Goal: Transaction & Acquisition: Purchase product/service

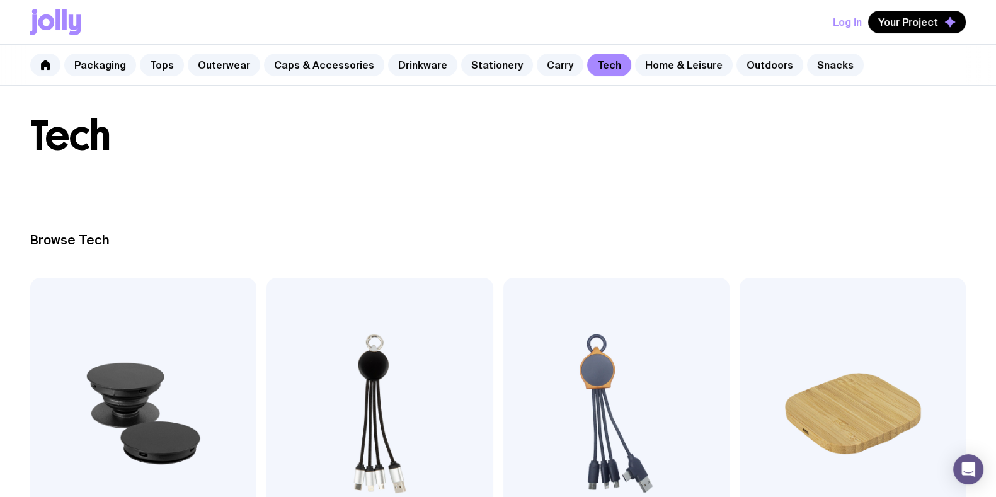
scroll to position [236, 0]
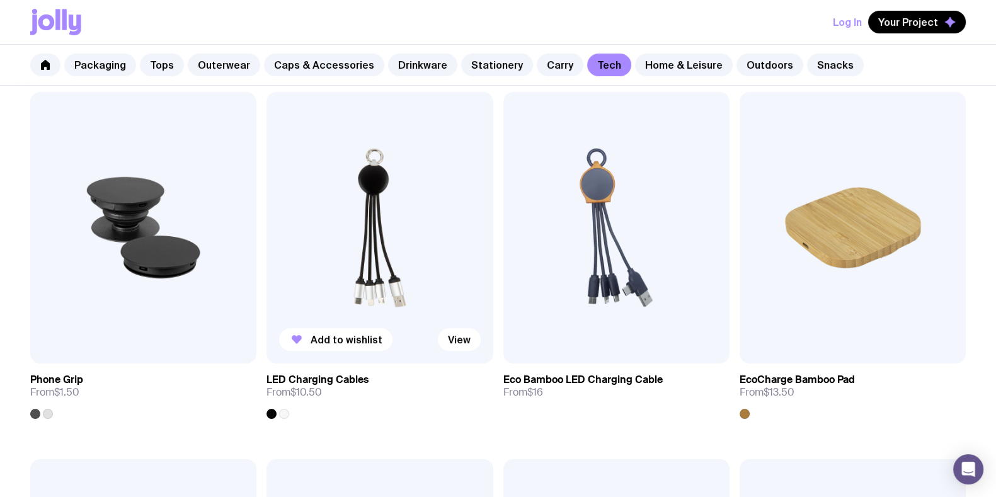
click at [352, 226] on img at bounding box center [380, 228] width 226 height 272
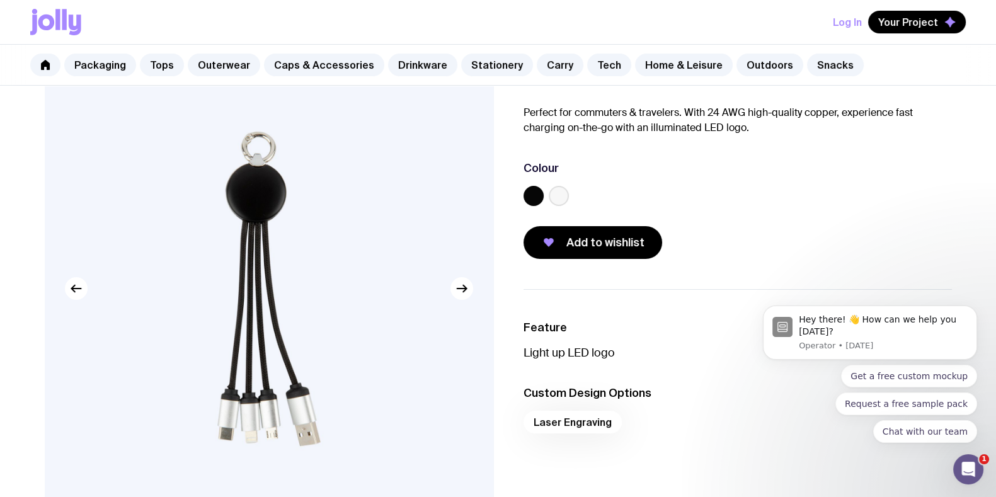
scroll to position [78, 0]
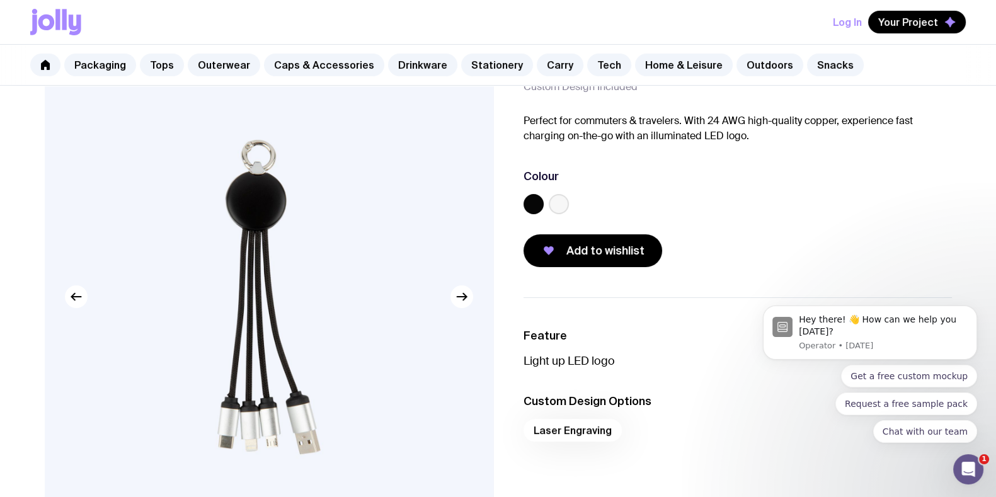
click at [565, 201] on label at bounding box center [559, 204] width 20 height 20
click at [0, 0] on input "radio" at bounding box center [0, 0] width 0 height 0
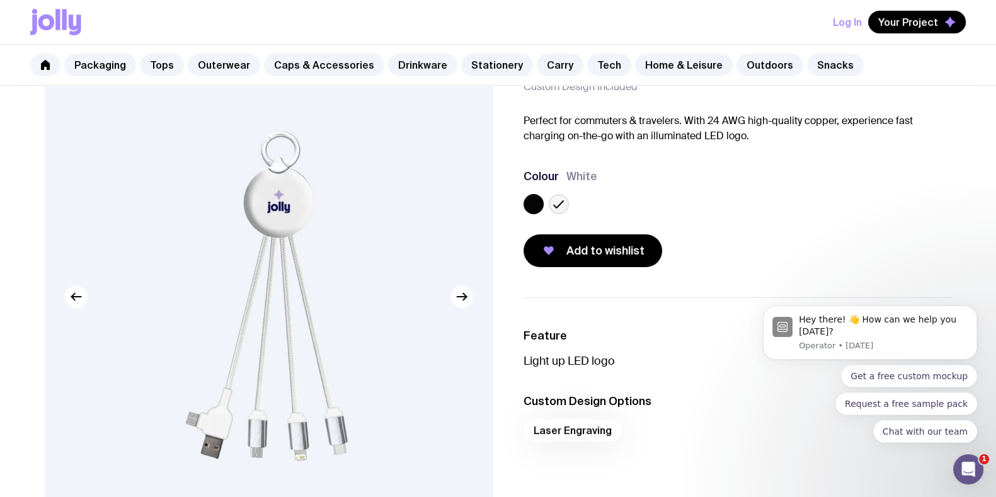
click at [564, 201] on icon at bounding box center [558, 204] width 15 height 15
click at [0, 0] on input "radio" at bounding box center [0, 0] width 0 height 0
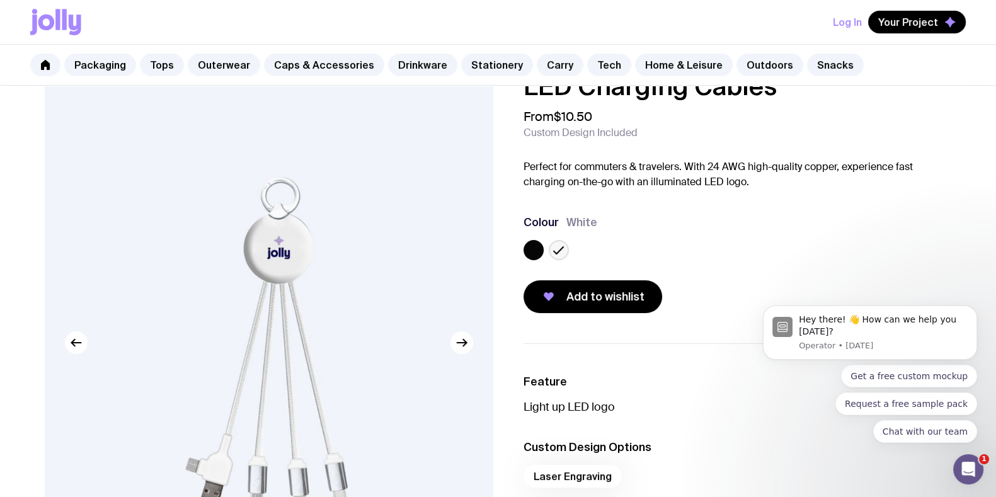
scroll to position [0, 0]
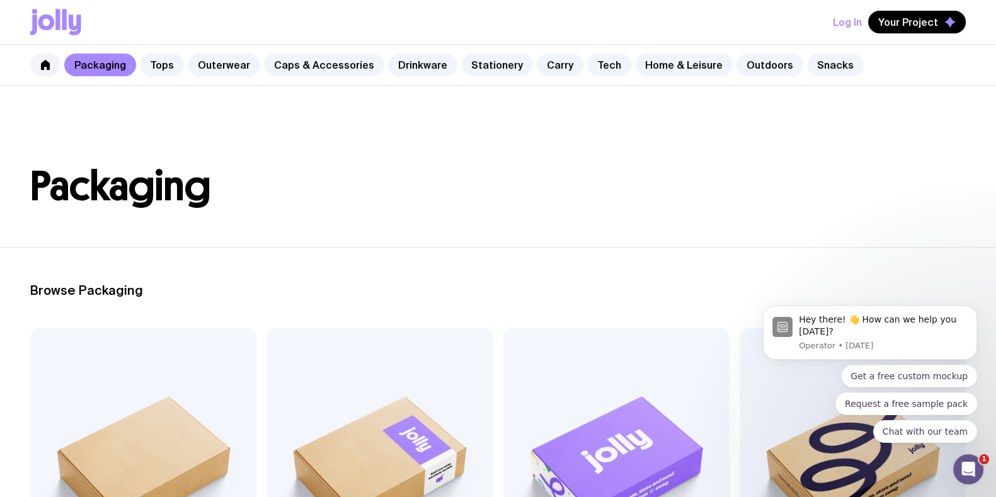
click at [432, 96] on header "Packaging" at bounding box center [498, 166] width 996 height 161
click at [452, 124] on header "Packaging" at bounding box center [498, 166] width 996 height 161
click at [587, 68] on link "Tech" at bounding box center [609, 65] width 44 height 23
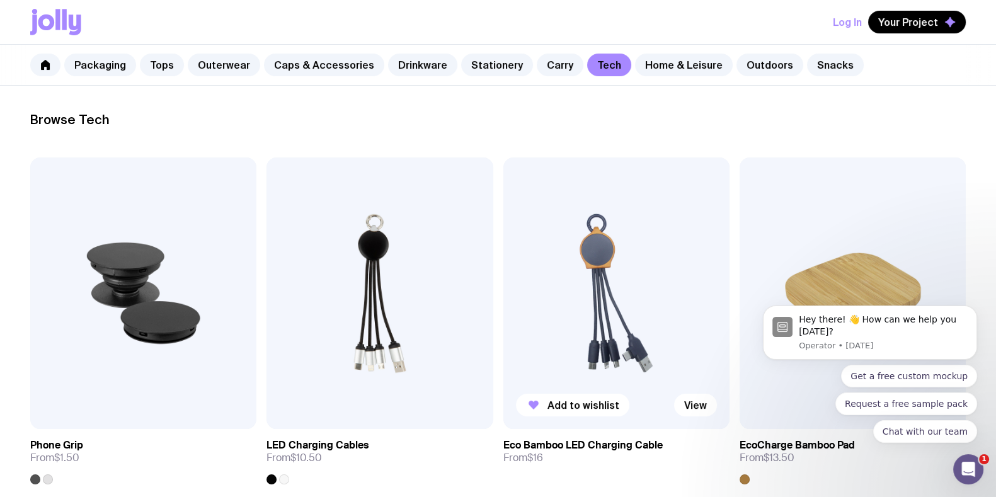
scroll to position [314, 0]
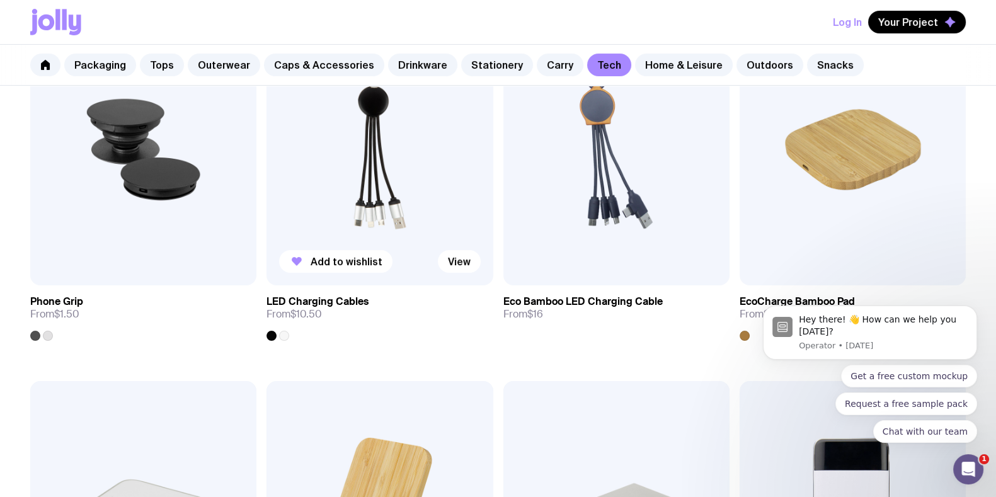
click at [398, 173] on img at bounding box center [380, 150] width 226 height 272
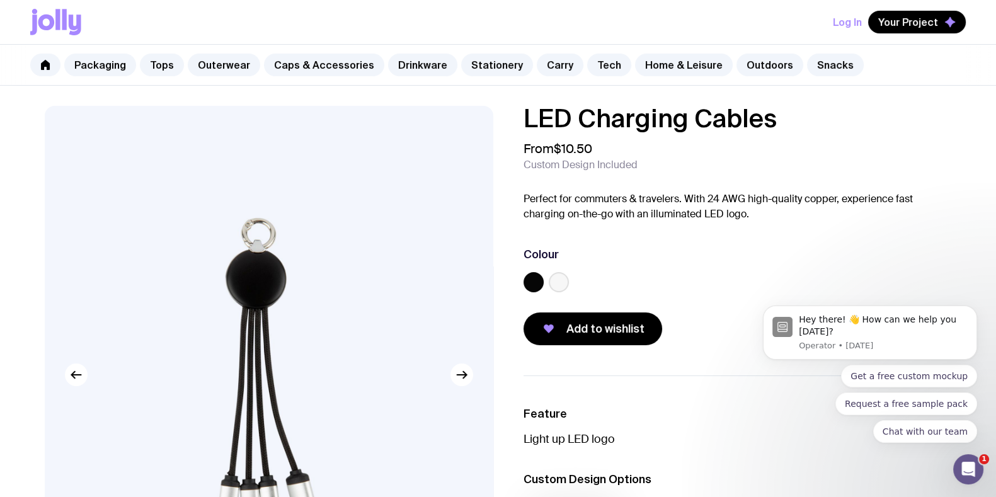
click at [565, 275] on label at bounding box center [559, 282] width 20 height 20
click at [0, 0] on input "radio" at bounding box center [0, 0] width 0 height 0
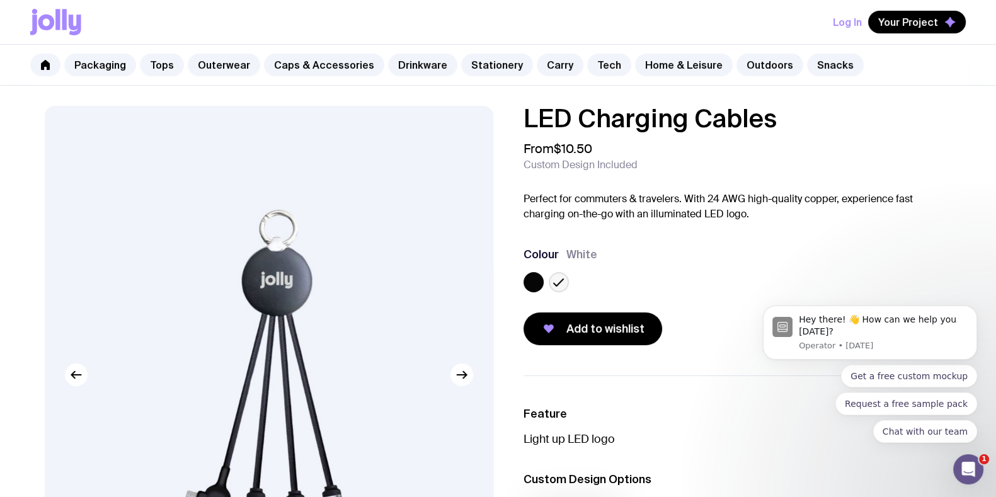
drag, startPoint x: 325, startPoint y: 188, endPoint x: 505, endPoint y: 452, distance: 319.1
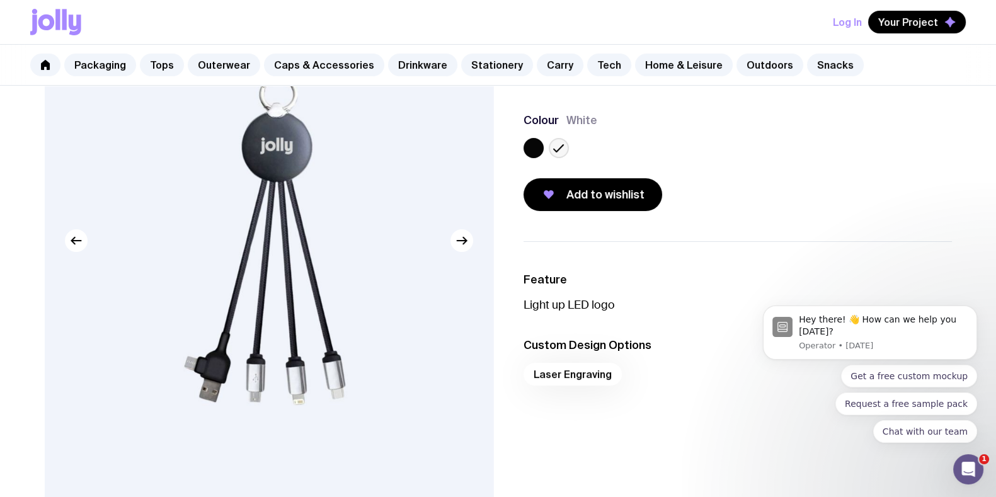
scroll to position [314, 0]
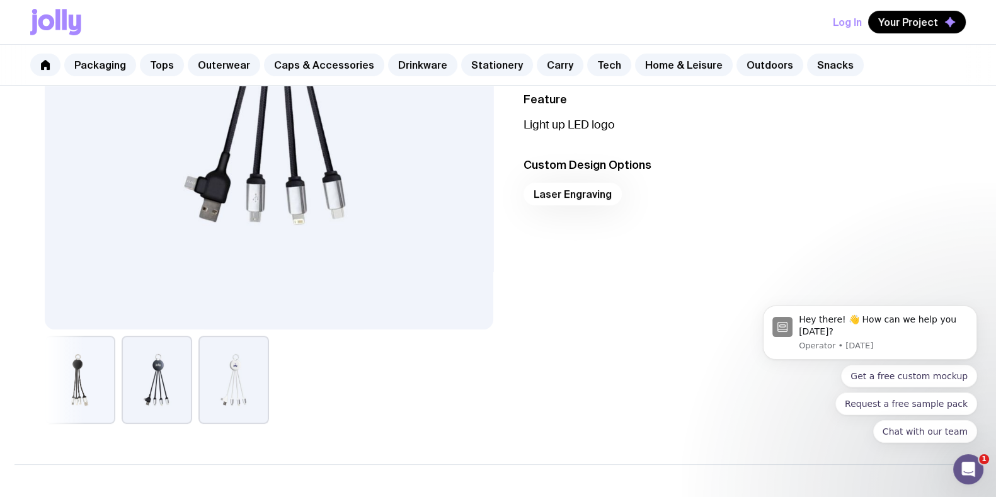
click at [233, 382] on button "button" at bounding box center [233, 380] width 71 height 88
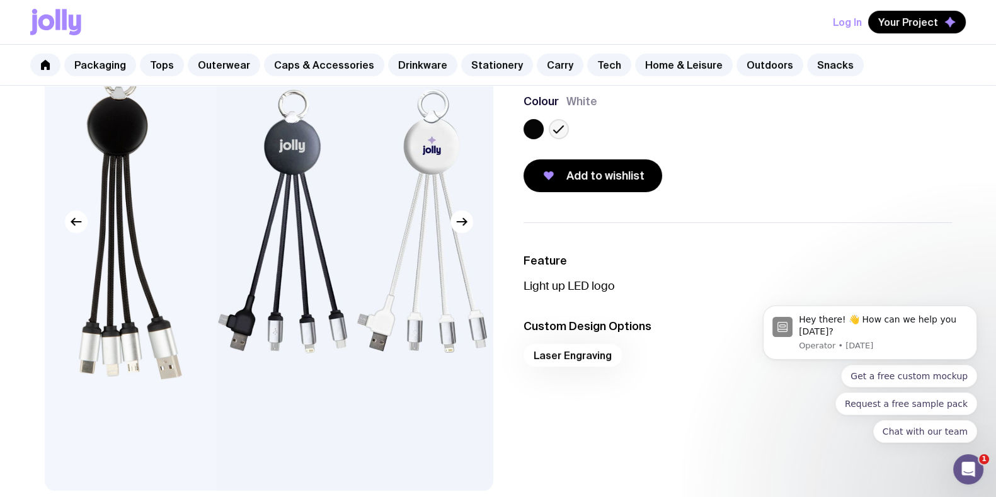
scroll to position [0, 0]
